Goal: Task Accomplishment & Management: Use online tool/utility

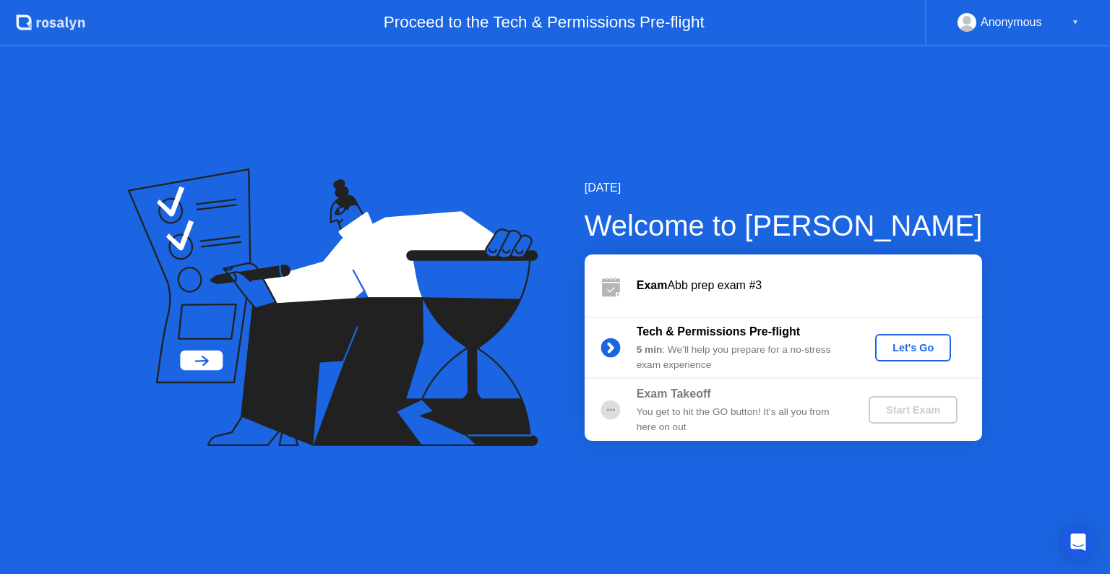
click at [901, 355] on button "Let's Go" at bounding box center [913, 347] width 76 height 27
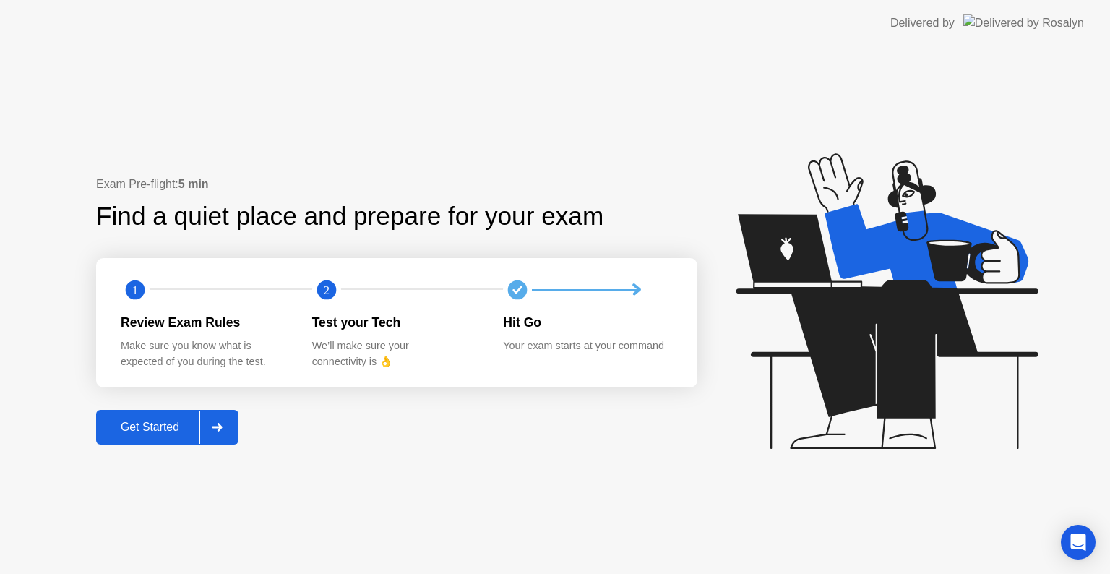
click at [221, 435] on div at bounding box center [216, 426] width 35 height 33
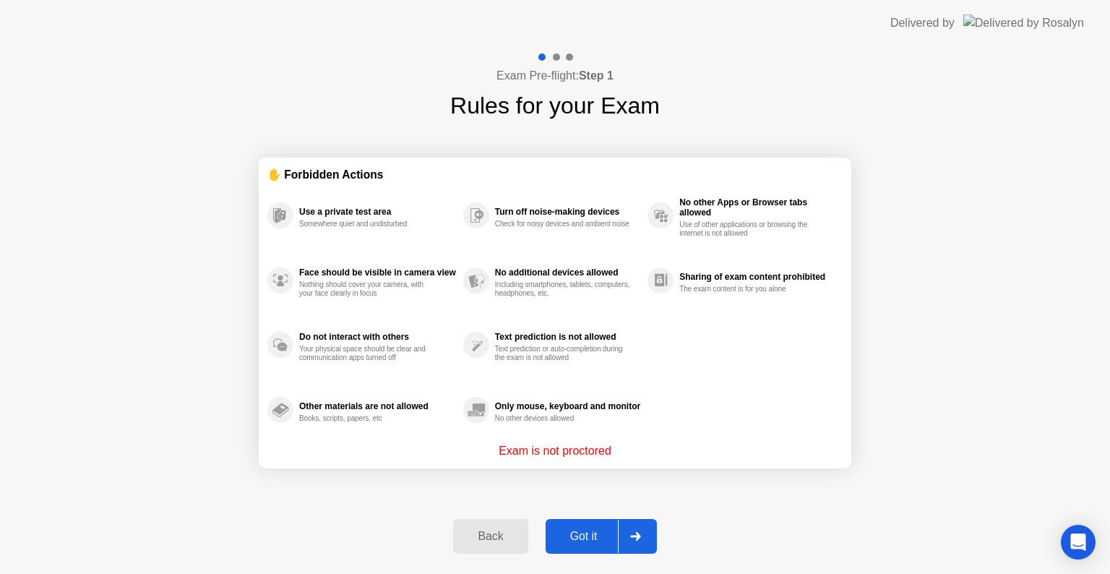
click at [560, 543] on div "Got it" at bounding box center [584, 536] width 68 height 13
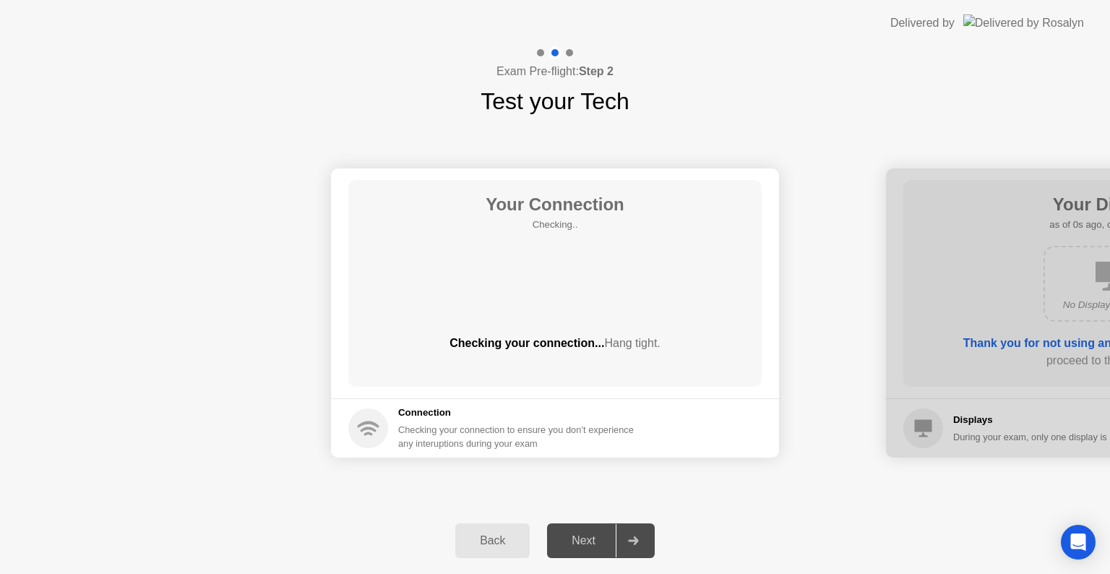
click at [560, 543] on div "Next" at bounding box center [583, 540] width 64 height 13
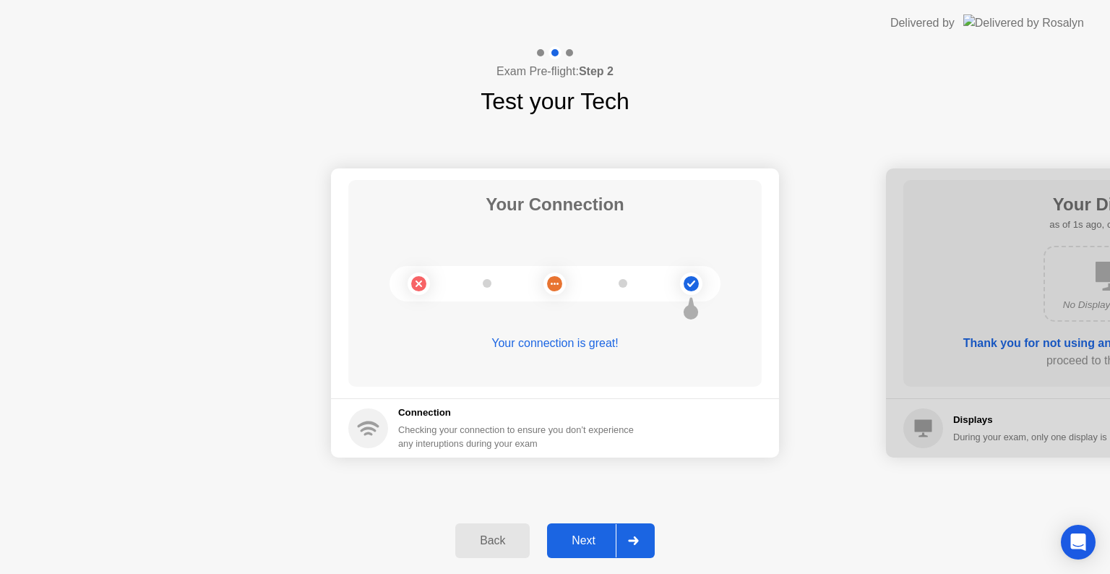
click at [594, 540] on div "Next" at bounding box center [583, 540] width 64 height 13
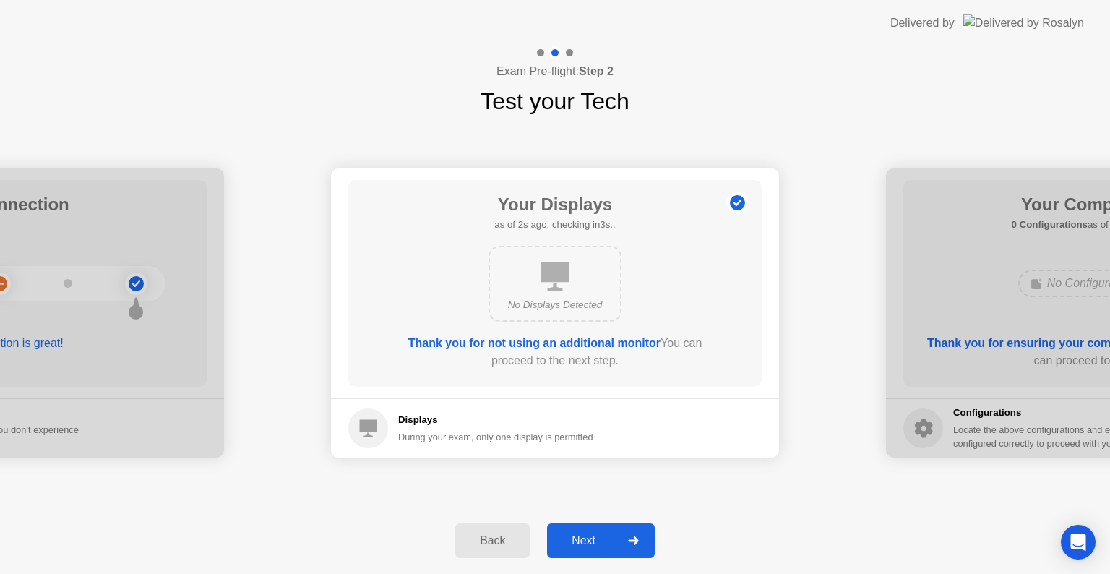
click at [594, 540] on div "Next" at bounding box center [583, 540] width 64 height 13
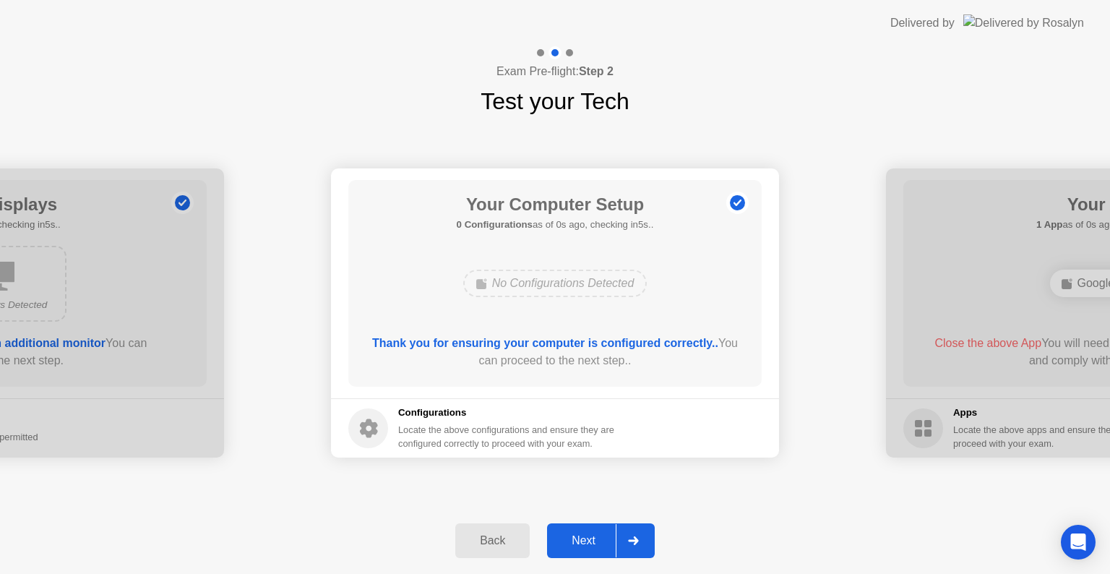
click at [594, 540] on div "Next" at bounding box center [583, 540] width 64 height 13
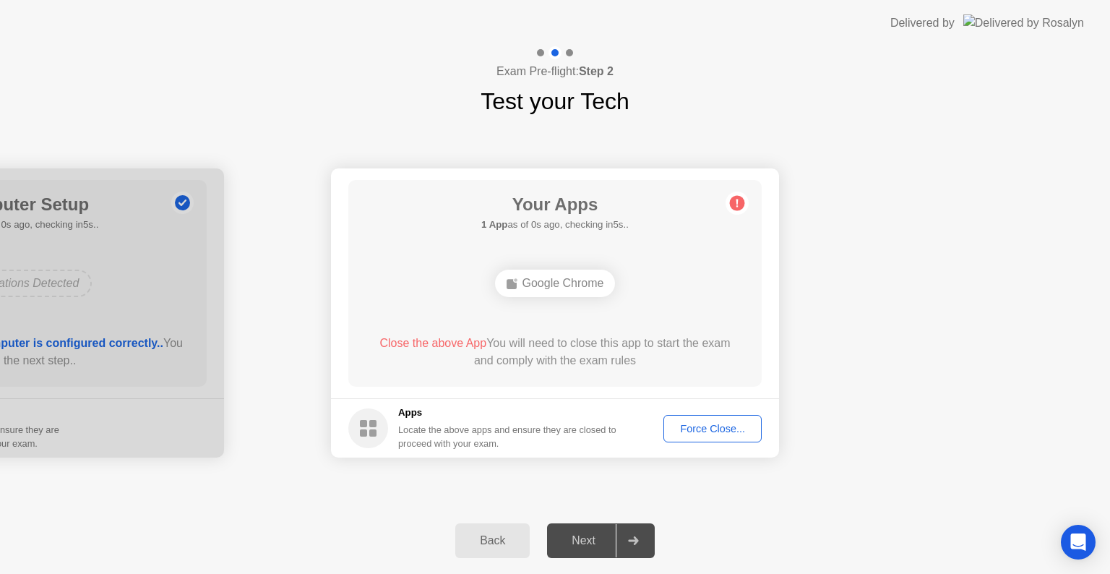
click at [594, 540] on div "Next" at bounding box center [583, 540] width 64 height 13
click at [712, 439] on button "Force Close..." at bounding box center [712, 428] width 98 height 27
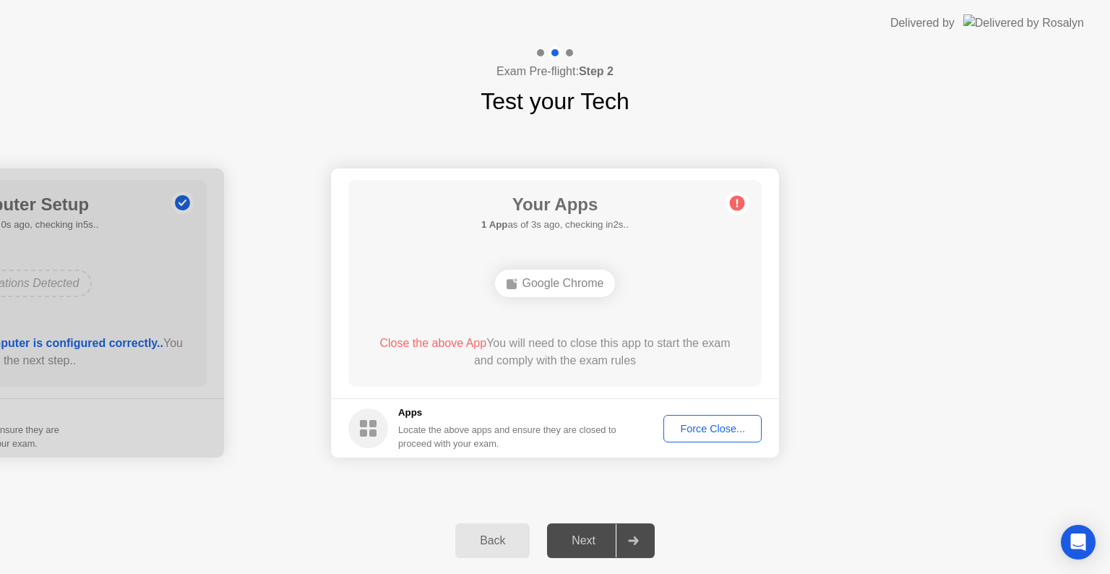
click at [685, 427] on div "Force Close..." at bounding box center [712, 429] width 88 height 12
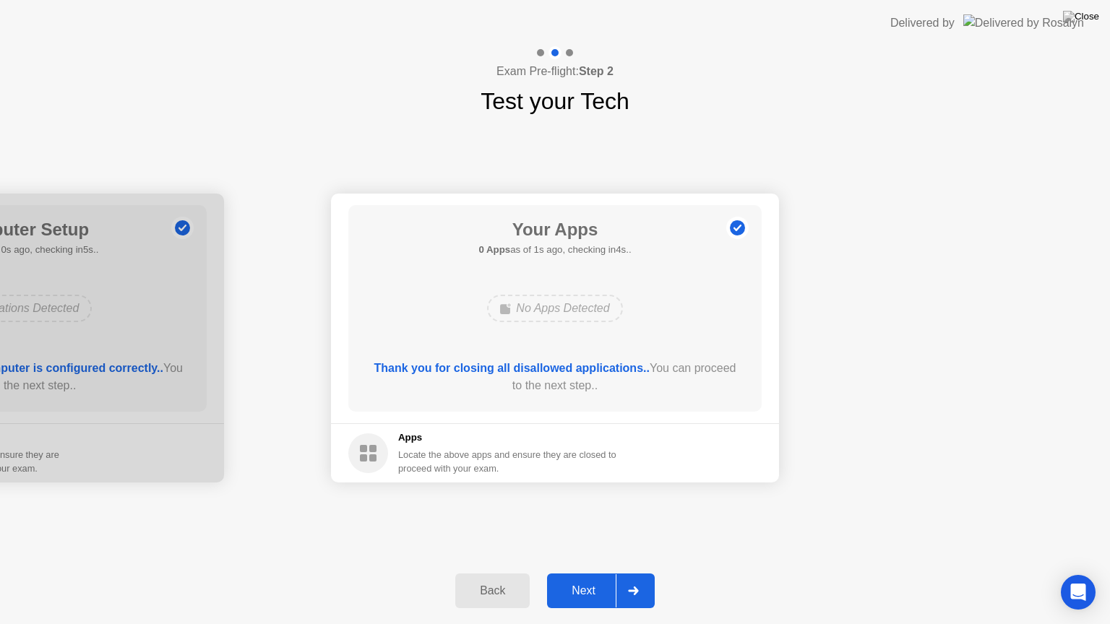
click at [572, 573] on button "Next" at bounding box center [601, 591] width 108 height 35
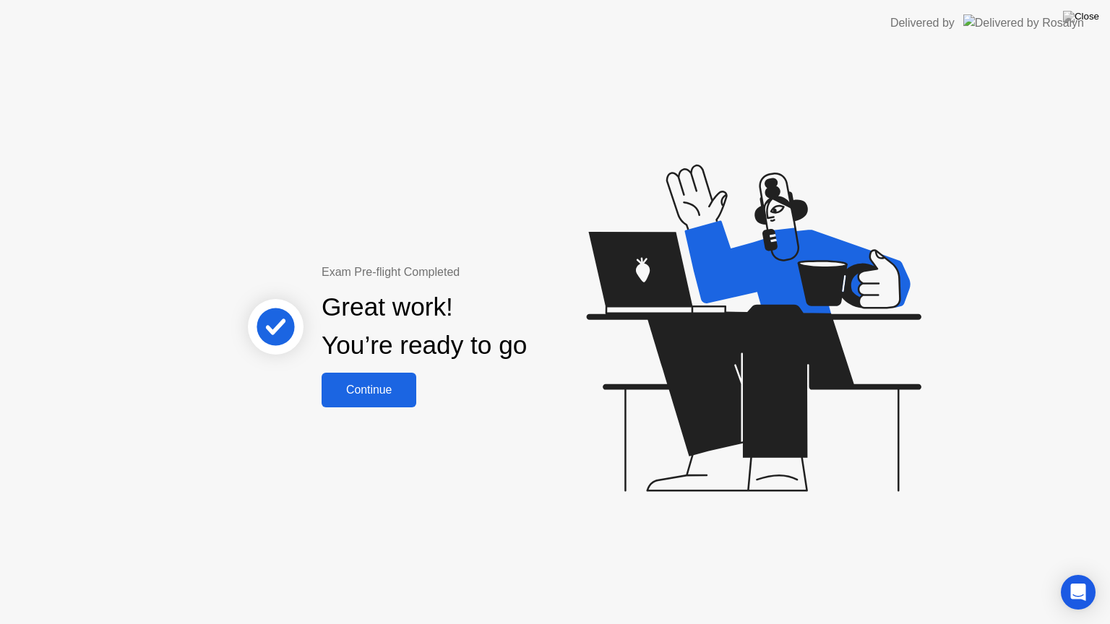
click at [351, 391] on div "Continue" at bounding box center [369, 390] width 86 height 13
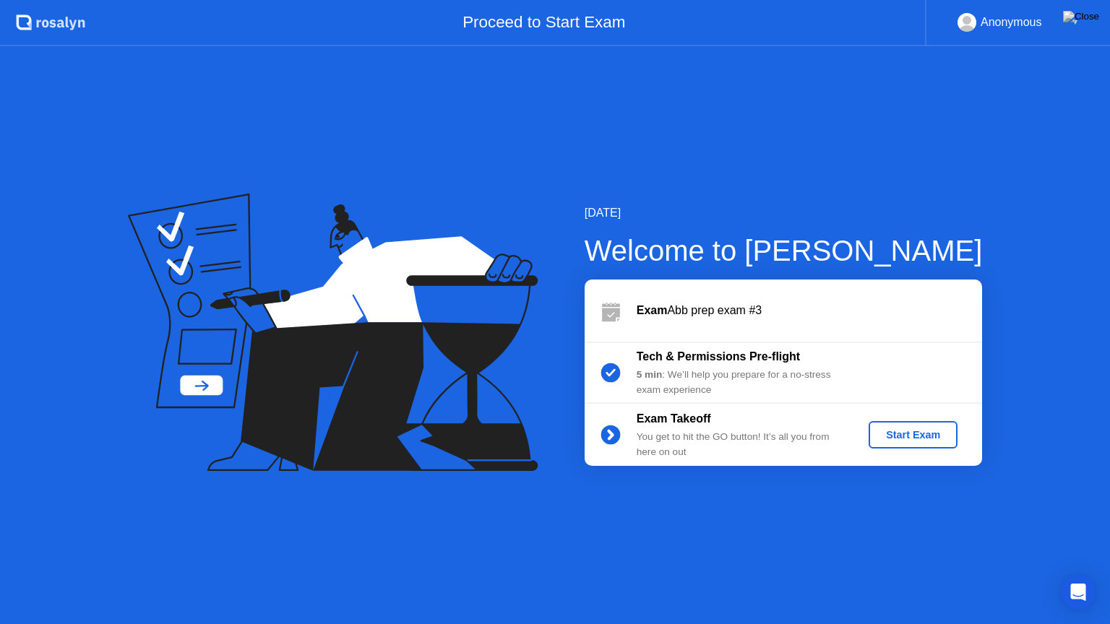
click at [930, 444] on button "Start Exam" at bounding box center [912, 434] width 89 height 27
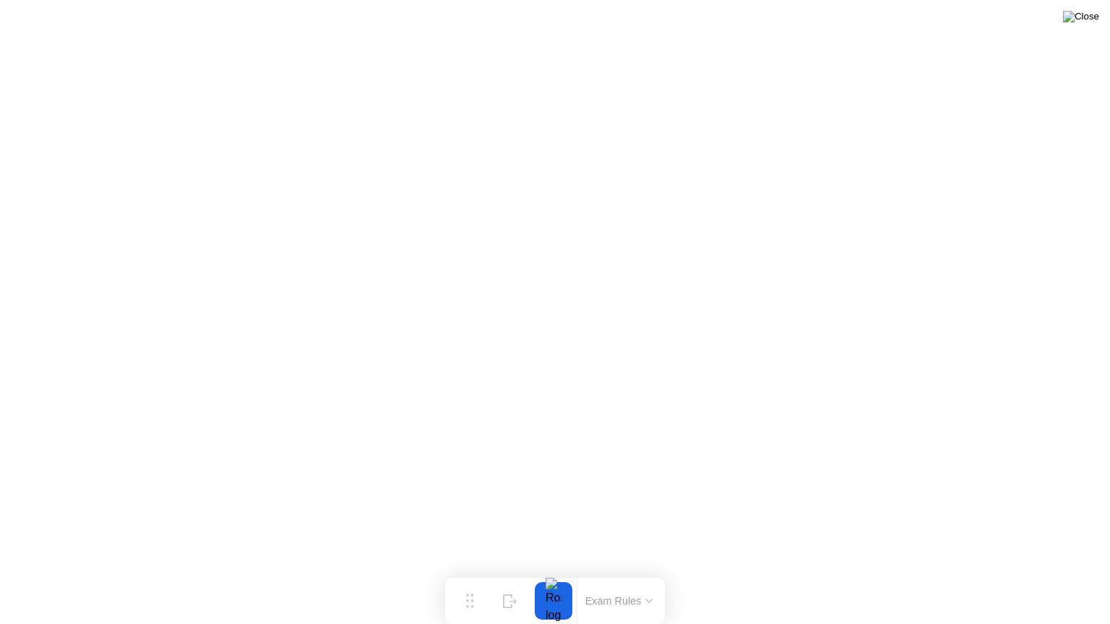
click at [1093, 14] on img at bounding box center [1081, 17] width 36 height 12
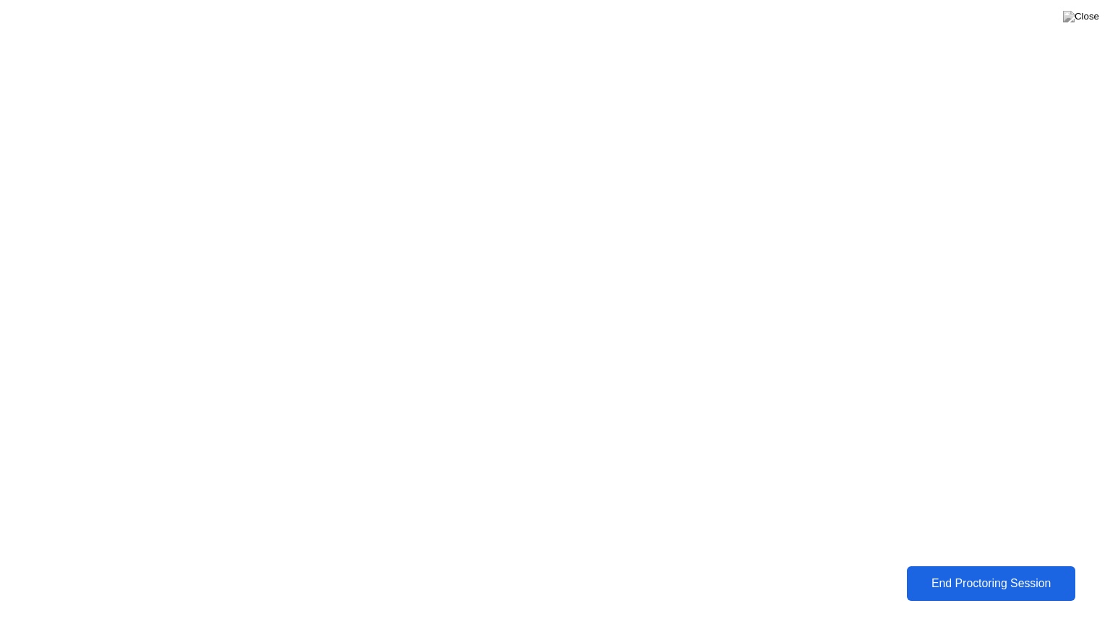
click at [980, 573] on div "End Proctoring Session" at bounding box center [991, 583] width 162 height 13
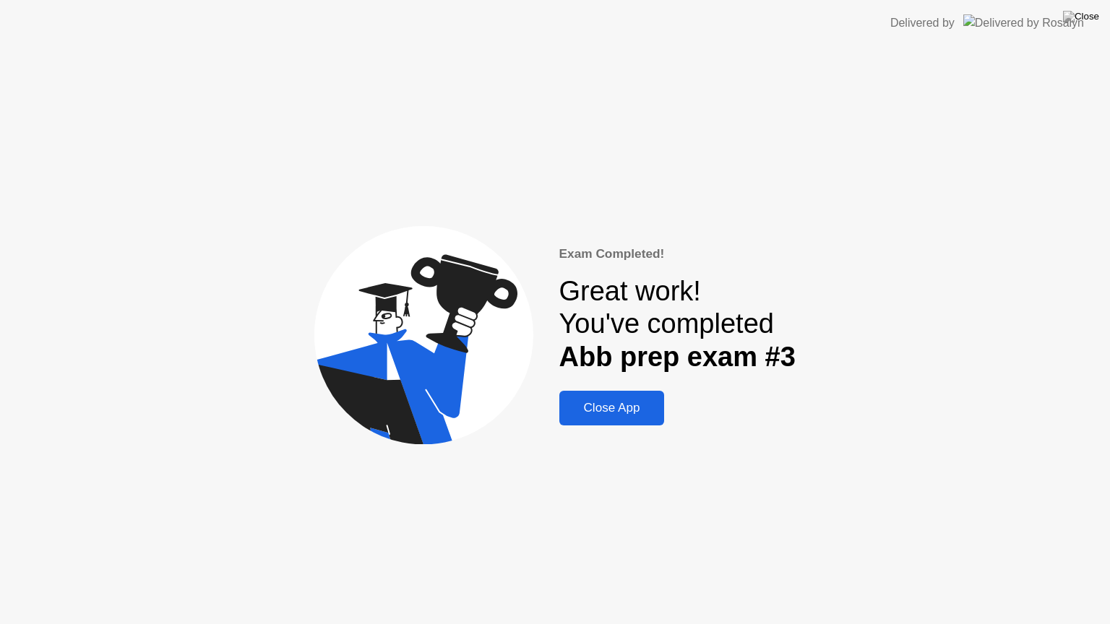
click at [618, 406] on div "Close App" at bounding box center [611, 408] width 97 height 14
